Goal: Find specific page/section: Find specific page/section

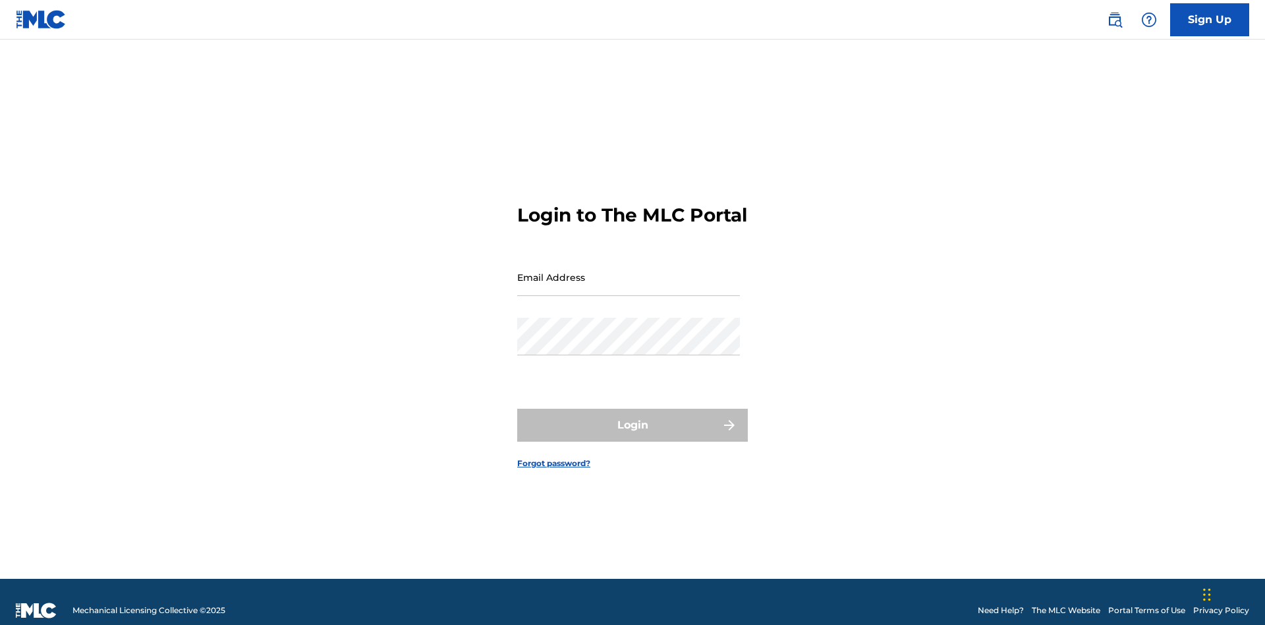
scroll to position [17, 0]
click at [629, 271] on input "Email Address" at bounding box center [628, 277] width 223 height 38
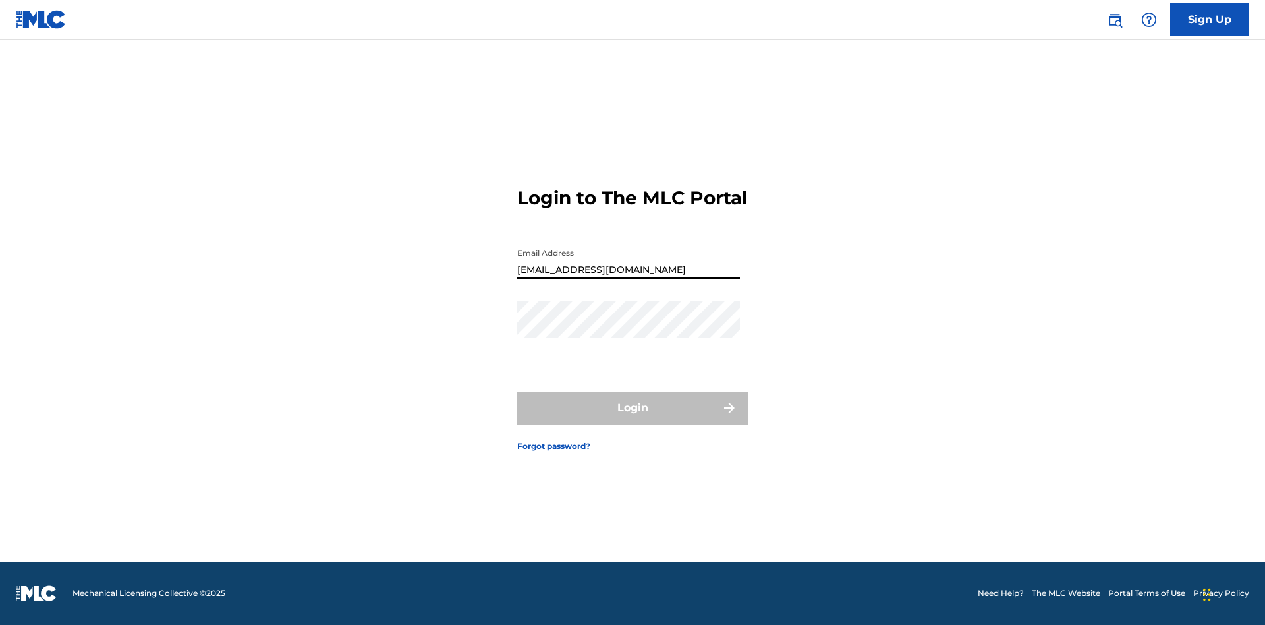
type input "[EMAIL_ADDRESS][DOMAIN_NAME]"
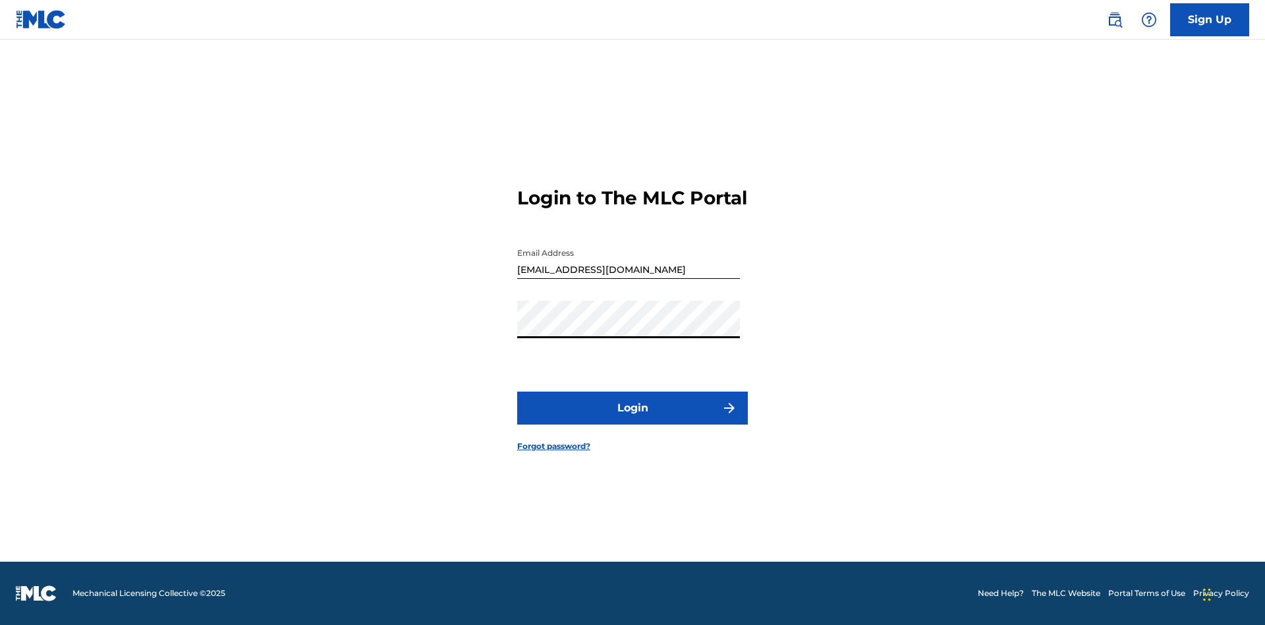
click at [633, 419] on button "Login" at bounding box center [632, 408] width 231 height 33
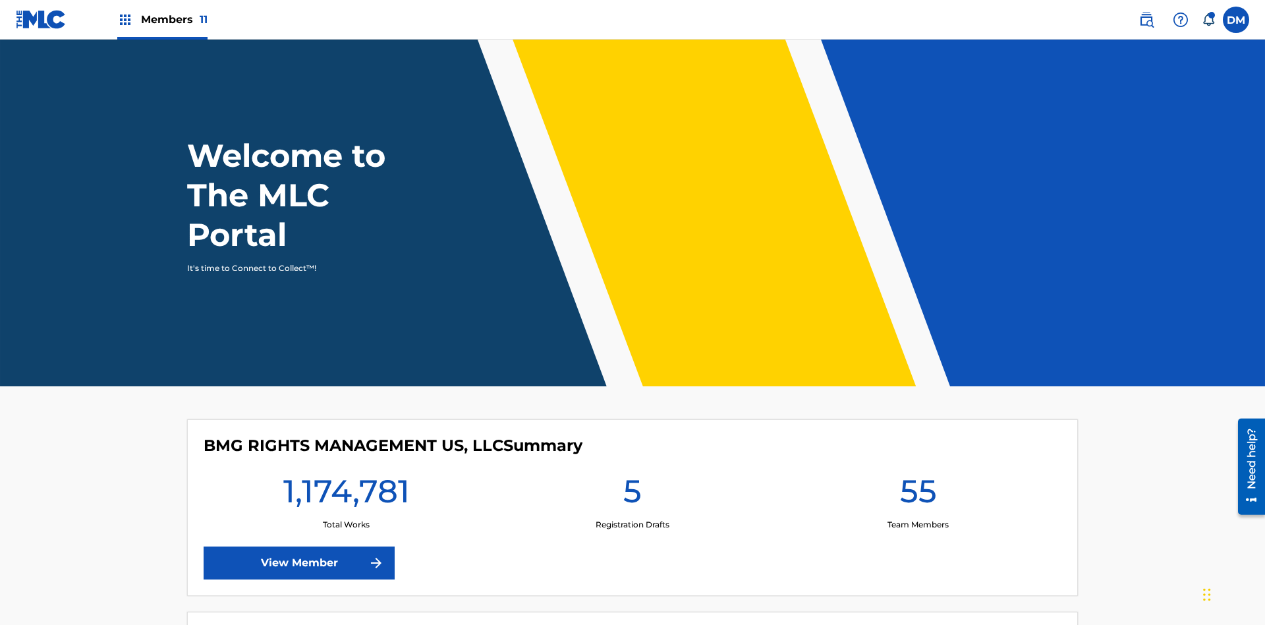
scroll to position [57, 0]
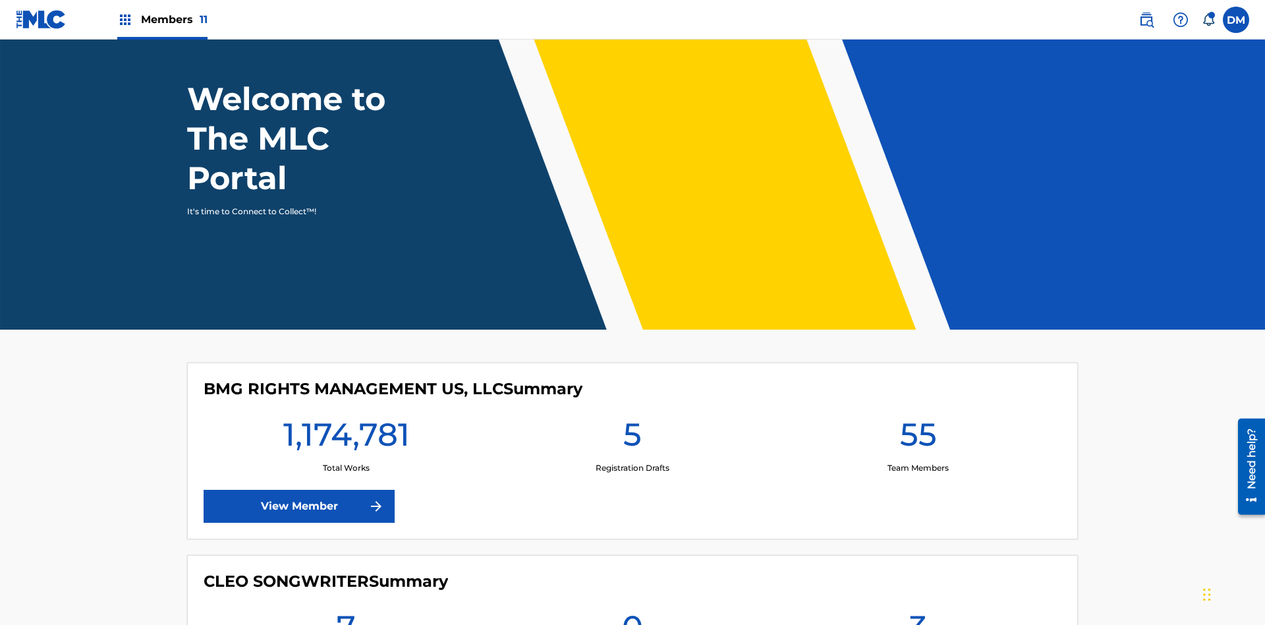
click at [162, 19] on span "Members 11" at bounding box center [174, 19] width 67 height 15
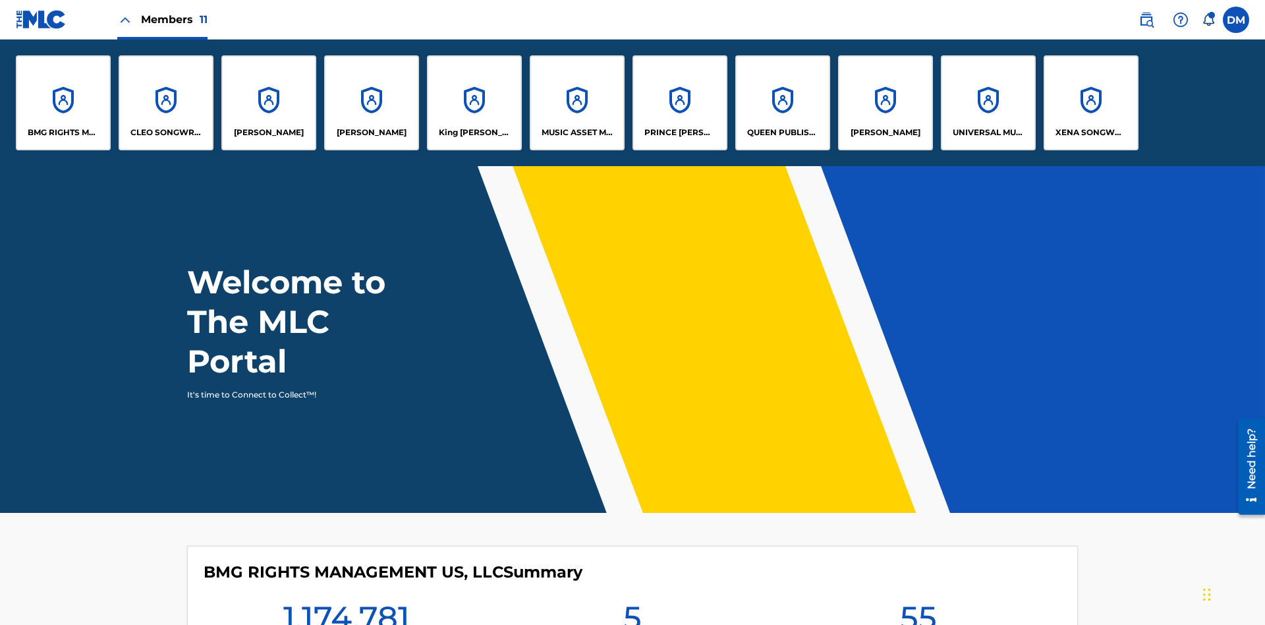
click at [474, 132] on p "King [PERSON_NAME]" at bounding box center [475, 133] width 72 height 12
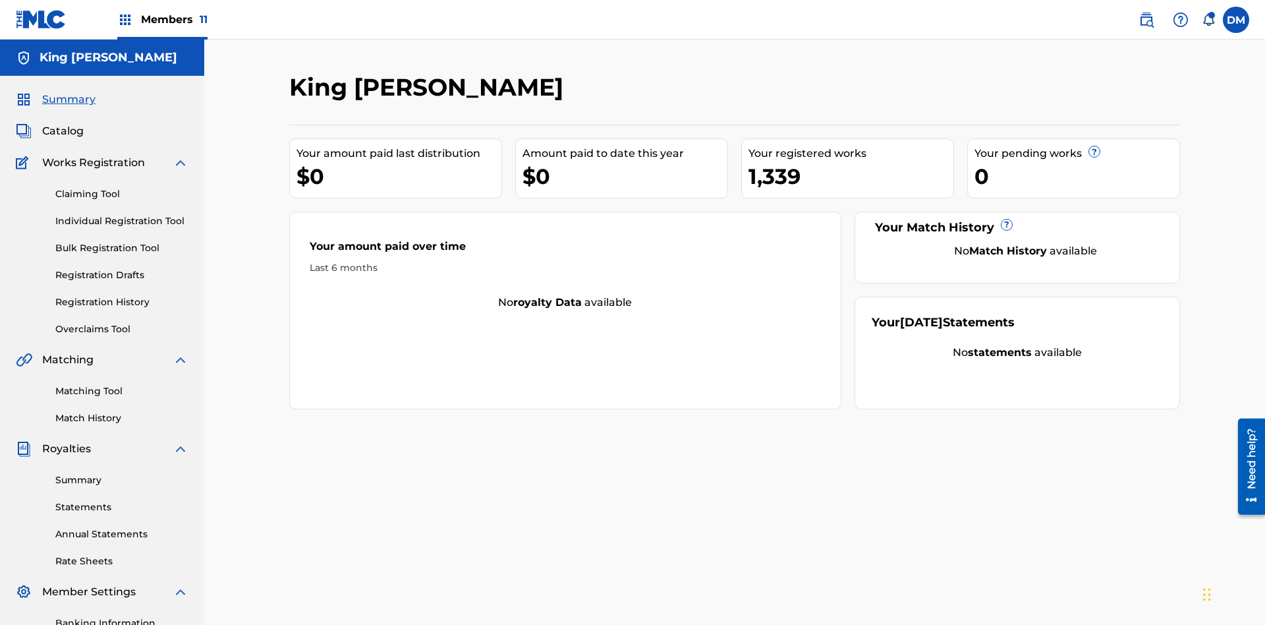
click at [63, 123] on span "Catalog" at bounding box center [63, 131] width 42 height 16
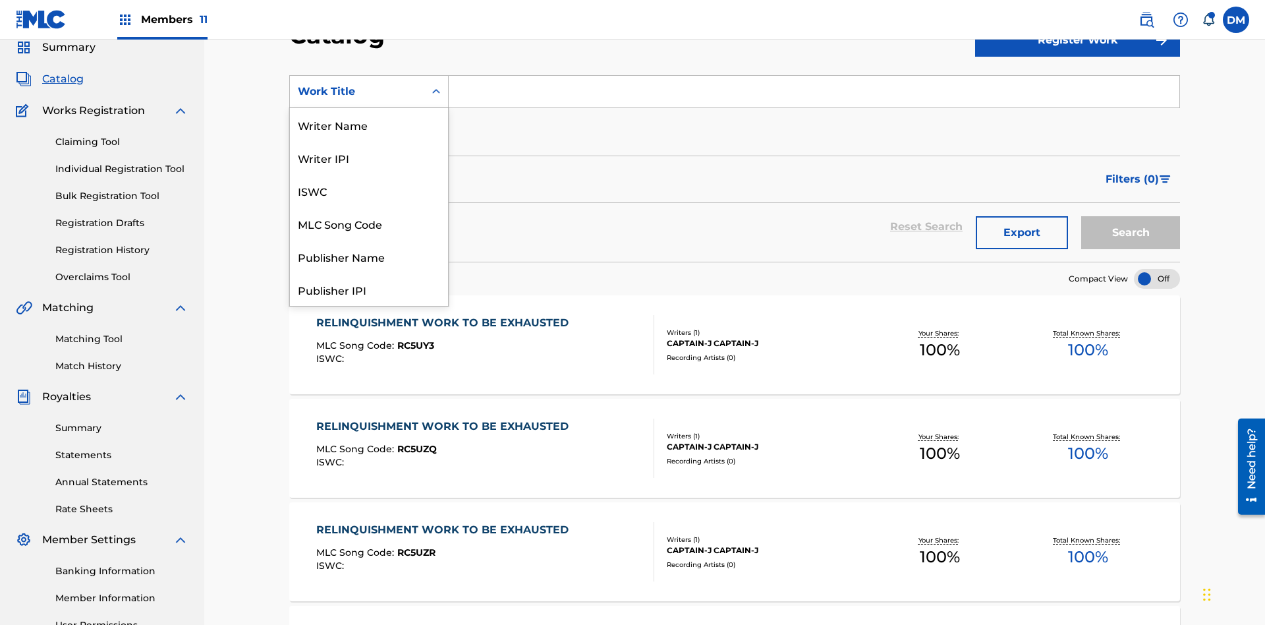
scroll to position [198, 0]
click at [369, 289] on div "Work Title" at bounding box center [369, 289] width 158 height 33
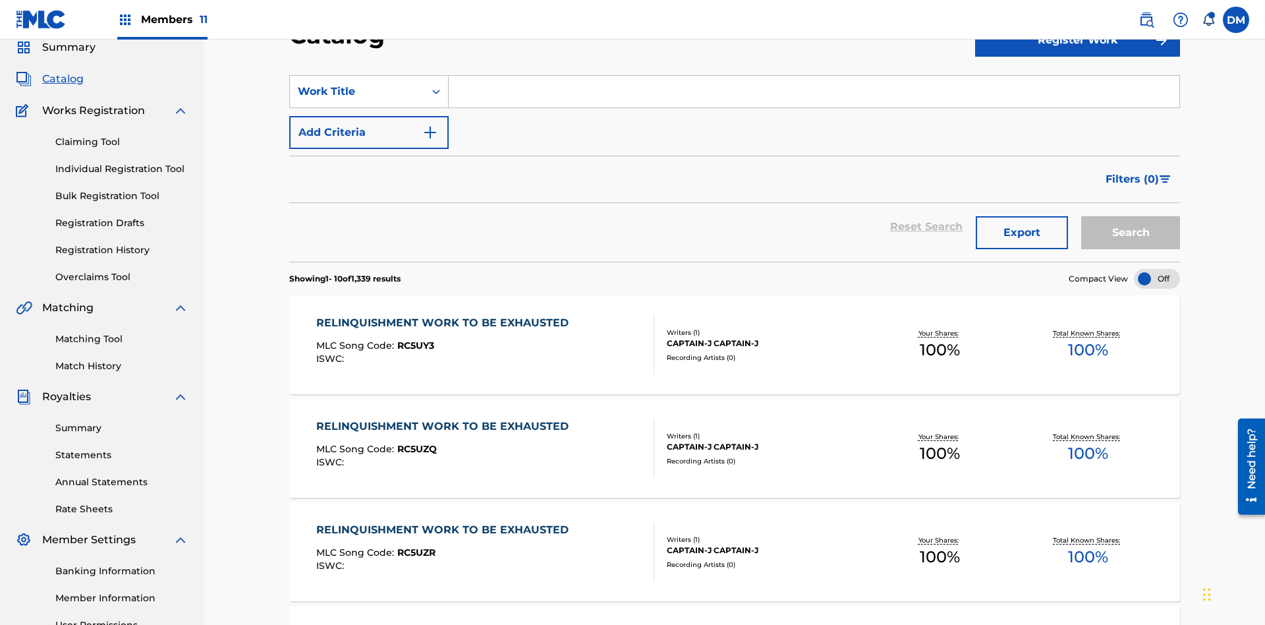
scroll to position [49, 0]
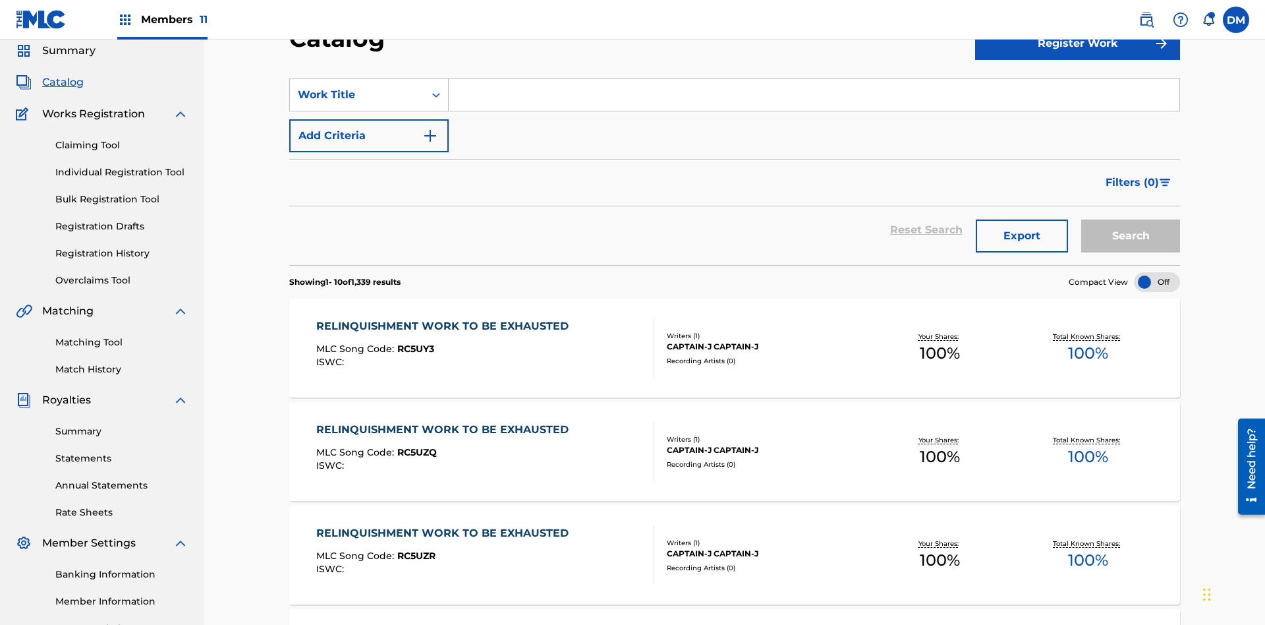
click at [814, 95] on input "Search Form" at bounding box center [814, 95] width 731 height 32
type input "SPEC SAAGA KANKETSUHEN SICK S [PERSON_NAME] NAIKAKU JOUHOU CHOUS"
